Goal: Book appointment/travel/reservation

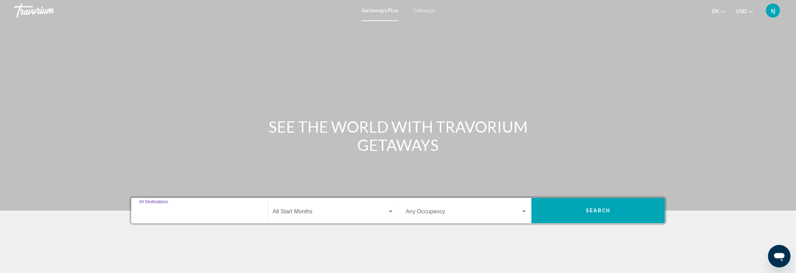
click at [161, 211] on input "Destination All Destinations" at bounding box center [199, 213] width 121 height 6
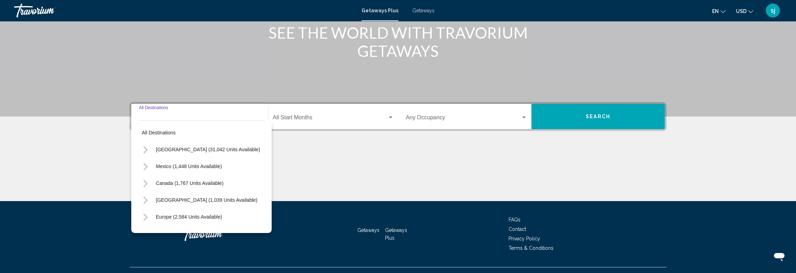
scroll to position [108, 0]
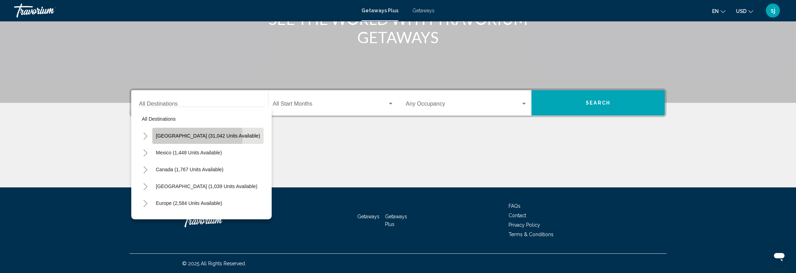
click at [172, 137] on span "[GEOGRAPHIC_DATA] (31,042 units available)" at bounding box center [208, 136] width 104 height 6
type input "**********"
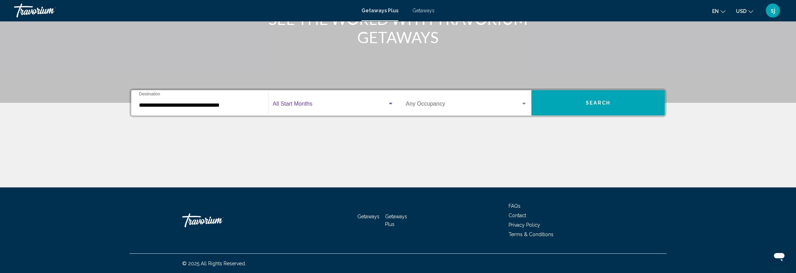
click at [391, 104] on div "Search widget" at bounding box center [391, 104] width 6 height 6
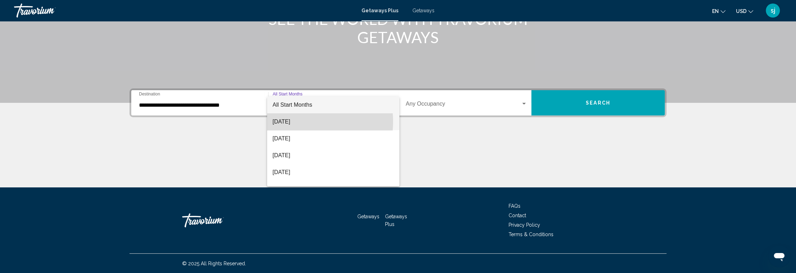
click at [295, 123] on span "[DATE]" at bounding box center [333, 121] width 121 height 17
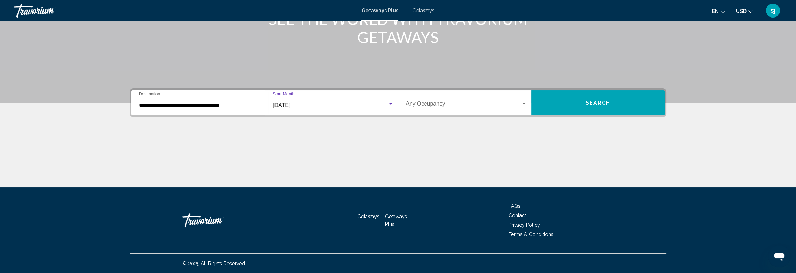
click at [522, 103] on div "Search widget" at bounding box center [524, 104] width 6 height 6
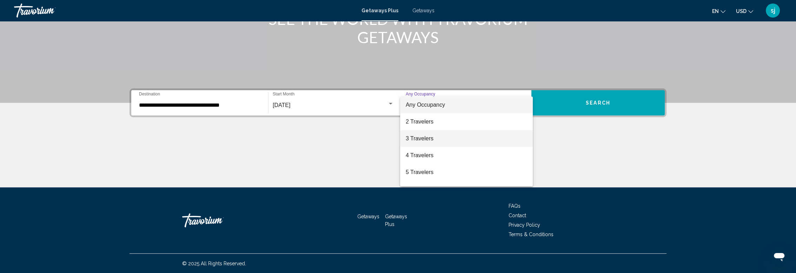
scroll to position [78, 0]
click at [418, 129] on span "7 Travelers" at bounding box center [466, 127] width 121 height 17
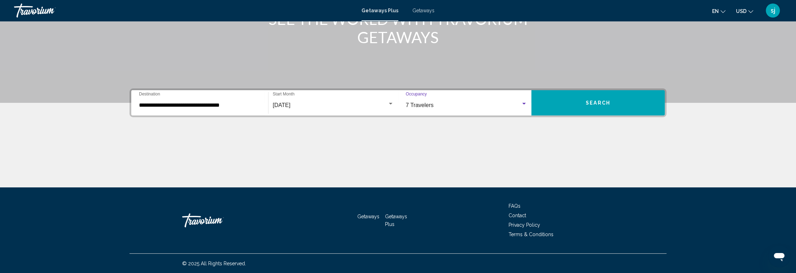
click at [585, 107] on button "Search" at bounding box center [598, 102] width 133 height 25
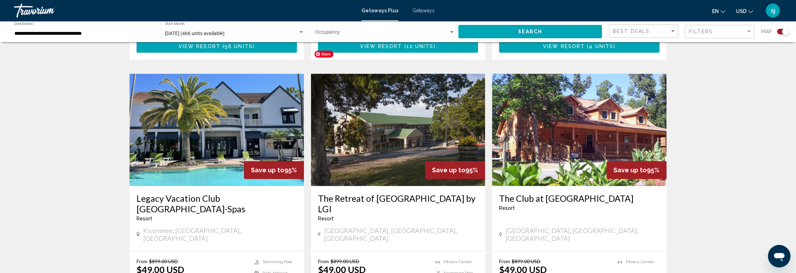
scroll to position [790, 0]
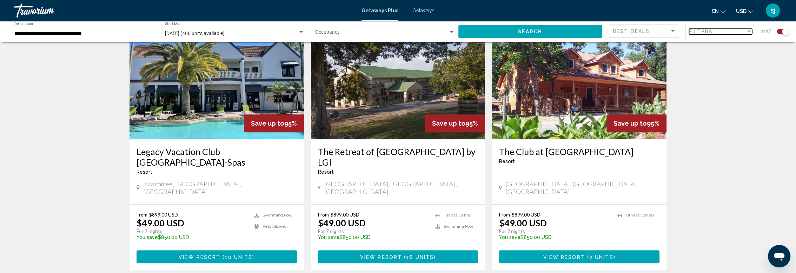
click at [749, 32] on div "Filter" at bounding box center [749, 32] width 6 height 6
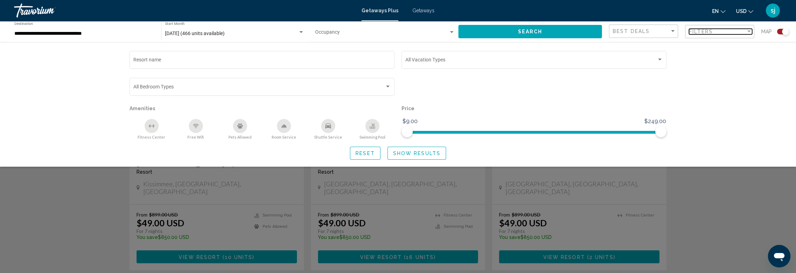
click at [749, 32] on div "Filter" at bounding box center [749, 32] width 6 height 6
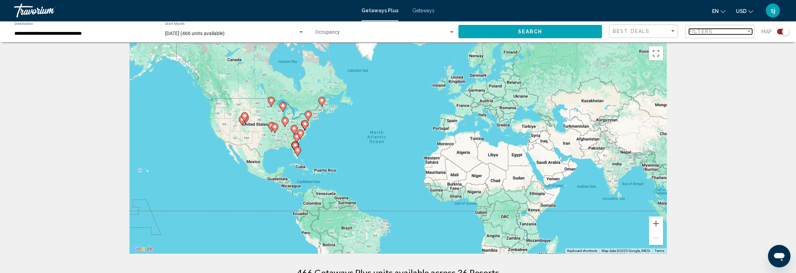
scroll to position [0, 0]
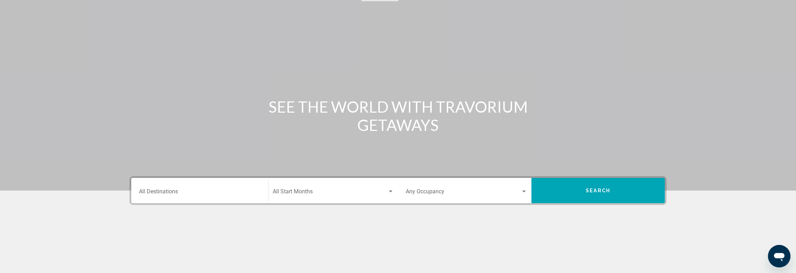
click at [174, 190] on input "Destination All Destinations" at bounding box center [199, 193] width 121 height 6
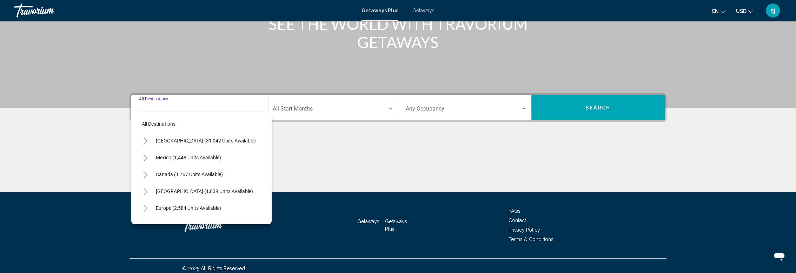
scroll to position [108, 0]
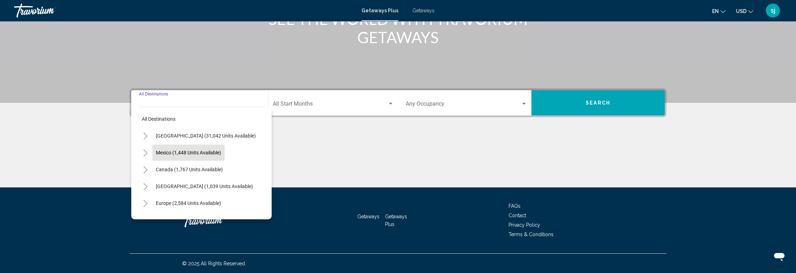
click at [169, 153] on span "Mexico (1,448 units available)" at bounding box center [188, 153] width 65 height 6
type input "**********"
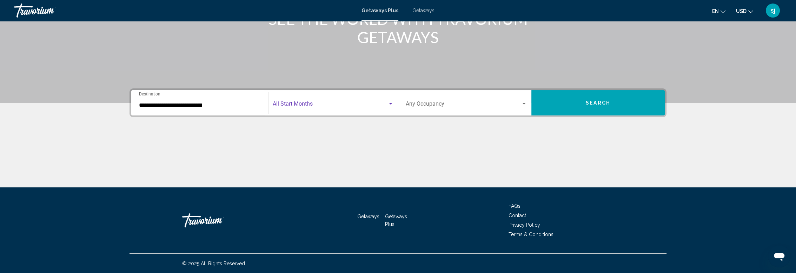
click at [390, 102] on div "Search widget" at bounding box center [391, 104] width 6 height 6
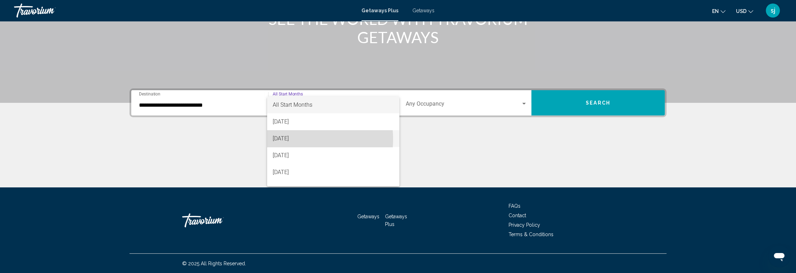
click at [285, 139] on span "[DATE]" at bounding box center [333, 138] width 121 height 17
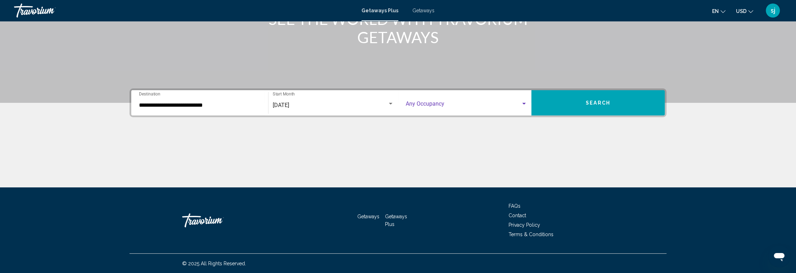
click at [524, 104] on div "Search widget" at bounding box center [524, 104] width 4 height 2
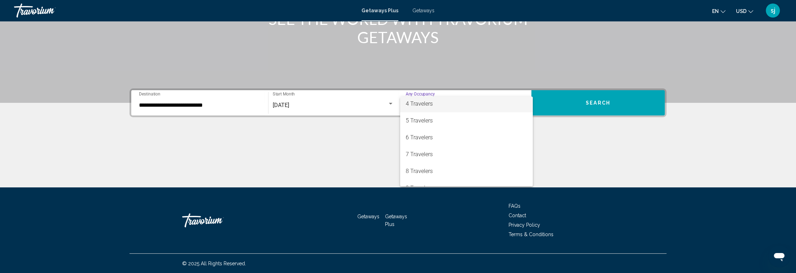
scroll to position [78, 0]
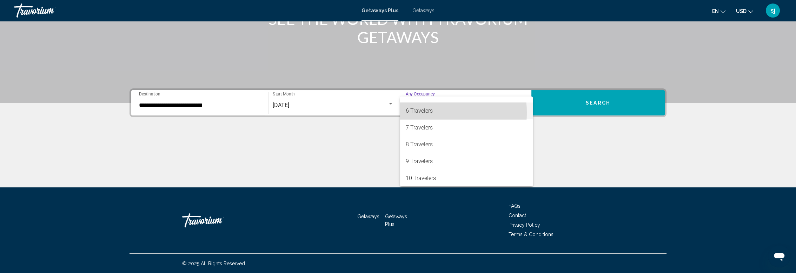
click at [422, 113] on span "6 Travelers" at bounding box center [466, 111] width 121 height 17
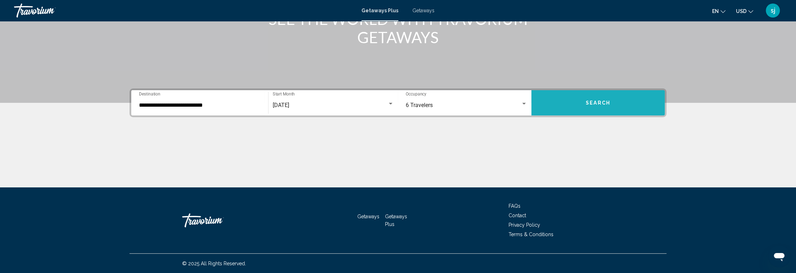
click at [570, 104] on button "Search" at bounding box center [598, 102] width 133 height 25
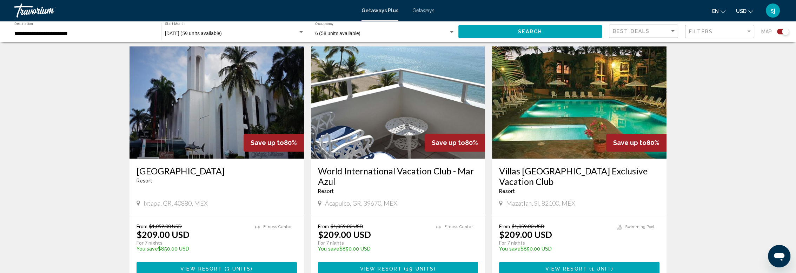
scroll to position [746, 0]
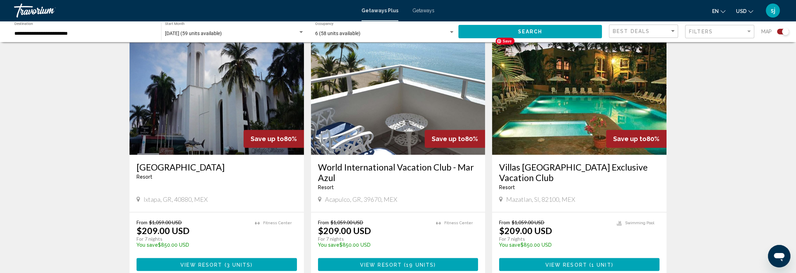
click at [566, 142] on img "Main content" at bounding box center [579, 98] width 175 height 112
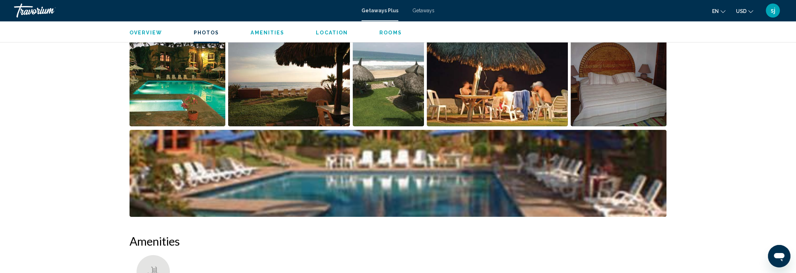
scroll to position [307, 0]
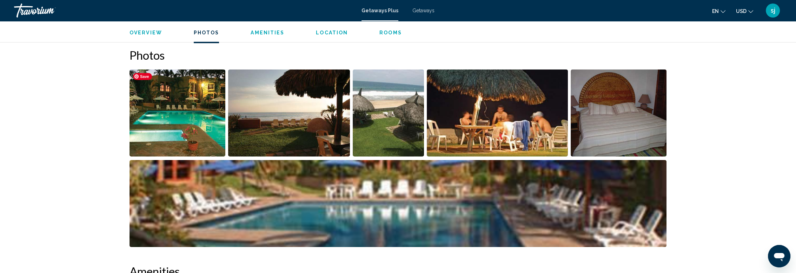
click at [197, 140] on img "Open full-screen image slider" at bounding box center [178, 113] width 96 height 87
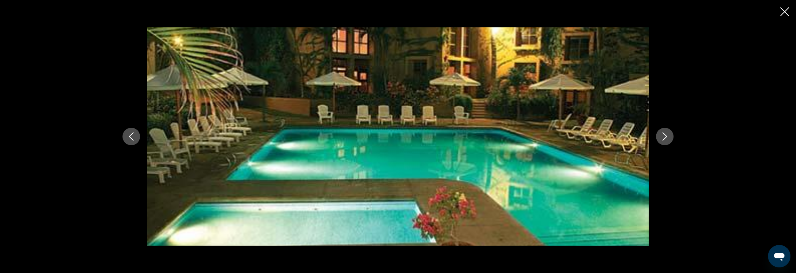
click at [668, 139] on icon "Next image" at bounding box center [665, 136] width 8 height 8
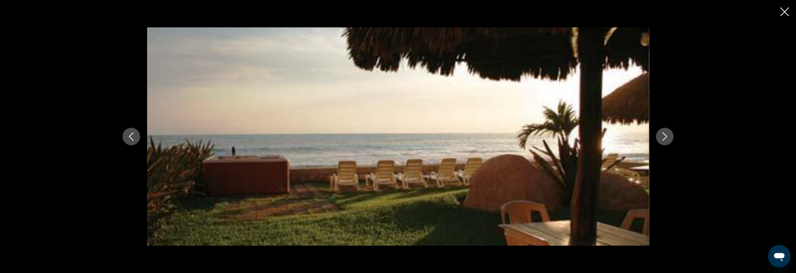
click at [667, 139] on icon "Next image" at bounding box center [665, 136] width 8 height 8
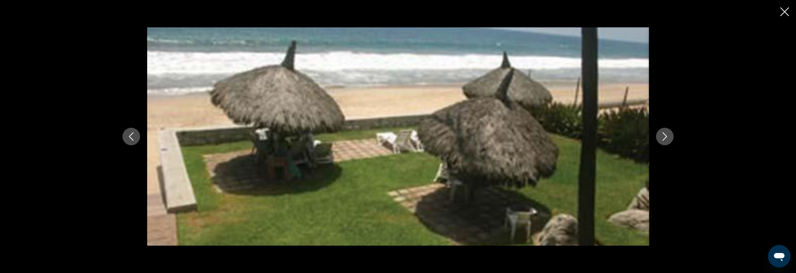
click at [667, 139] on icon "Next image" at bounding box center [665, 136] width 8 height 8
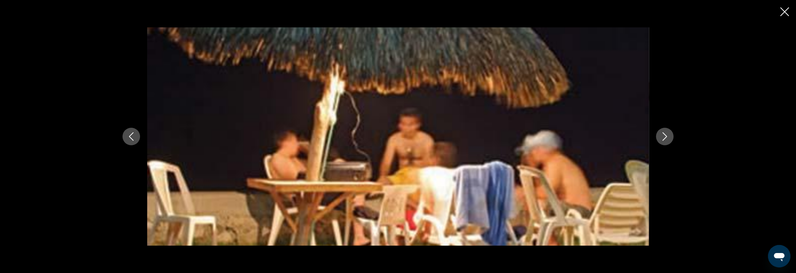
click at [667, 139] on icon "Next image" at bounding box center [665, 136] width 8 height 8
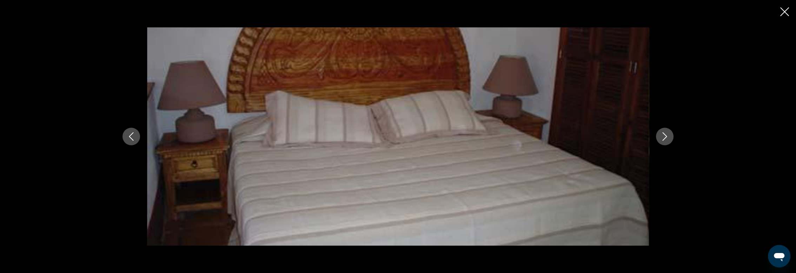
click at [667, 139] on icon "Next image" at bounding box center [665, 136] width 8 height 8
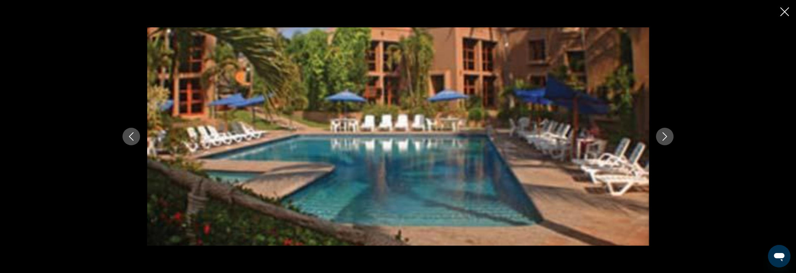
click at [667, 139] on icon "Next image" at bounding box center [665, 136] width 8 height 8
